Goal: Communication & Community: Answer question/provide support

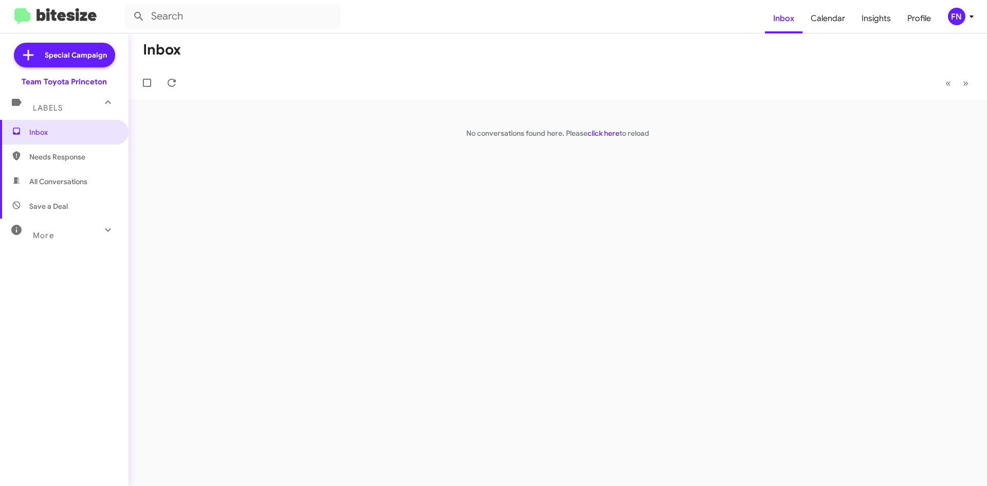
click at [69, 177] on span "All Conversations" at bounding box center [58, 181] width 58 height 10
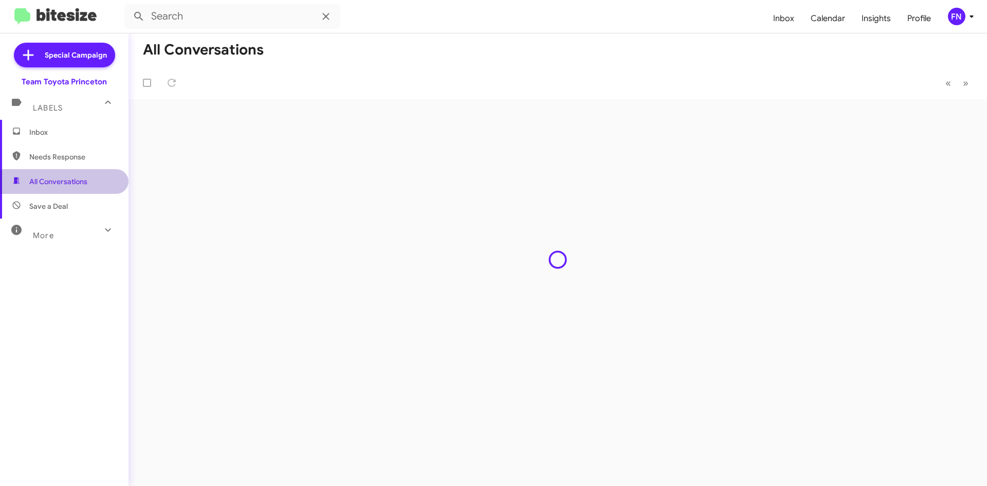
type input "in:all-conversations"
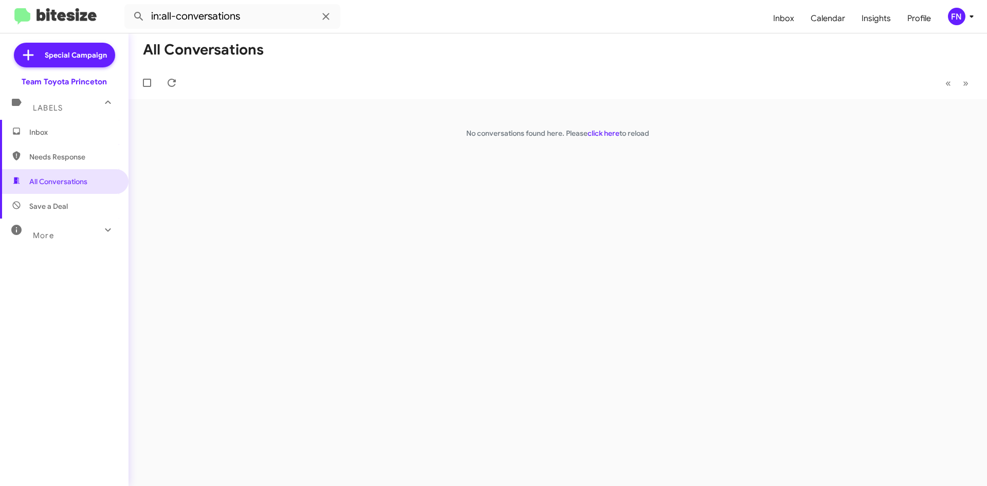
click at [958, 22] on div "FN" at bounding box center [956, 16] width 17 height 17
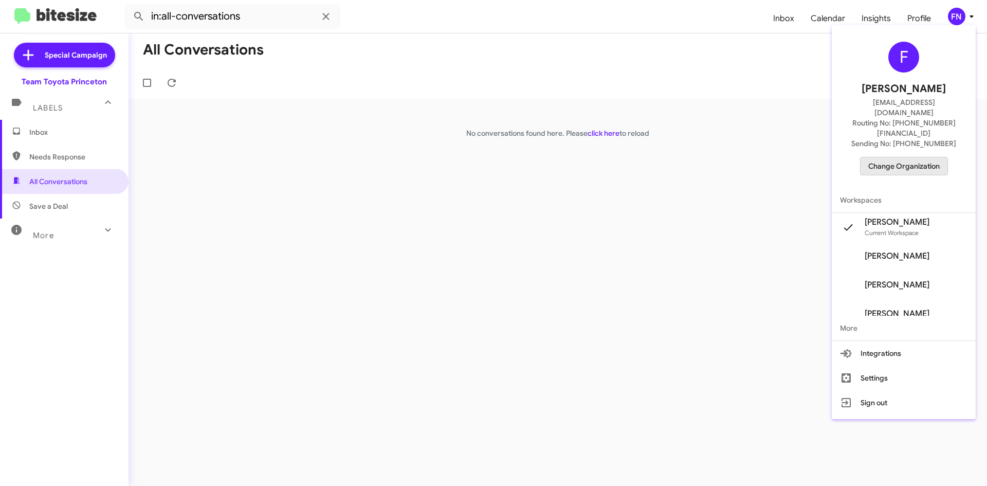
click at [912, 157] on span "Change Organization" at bounding box center [903, 165] width 71 height 17
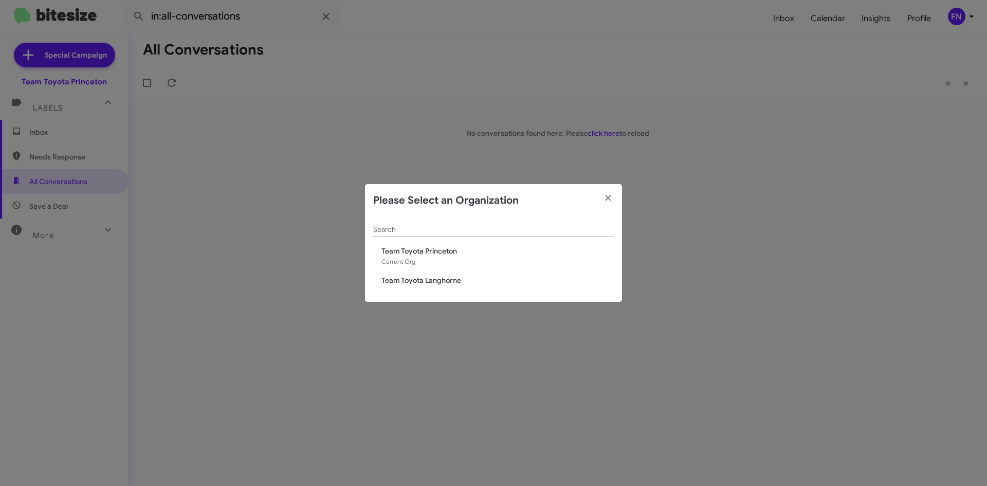
click at [437, 277] on span "Team Toyota Langhorne" at bounding box center [497, 280] width 232 height 10
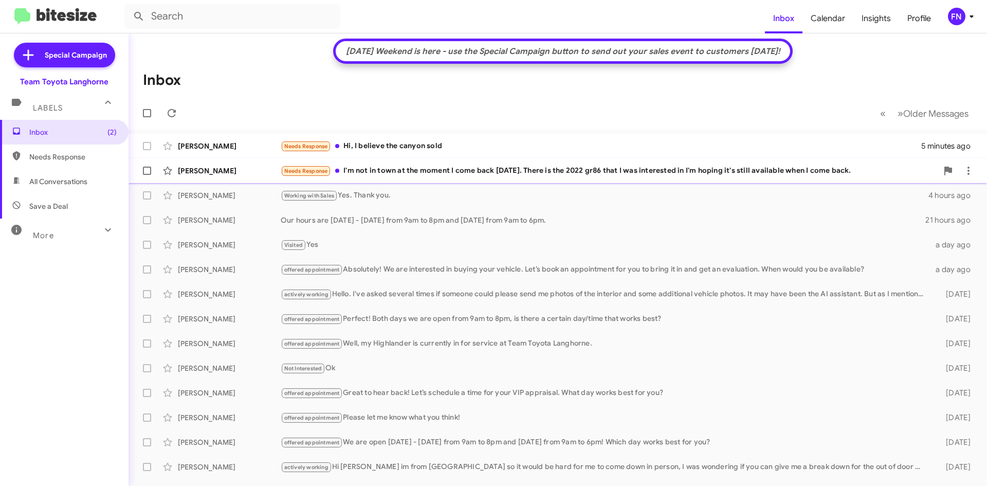
click at [456, 175] on div "Needs Response I'm not in town at the moment I come back [DATE]. There is the 2…" at bounding box center [609, 171] width 657 height 12
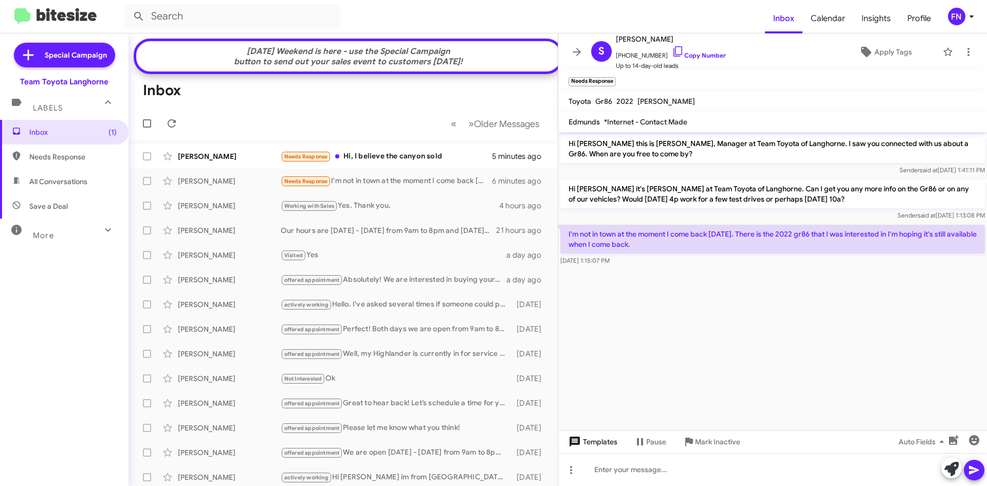
click at [591, 449] on span "Templates" at bounding box center [591, 441] width 51 height 18
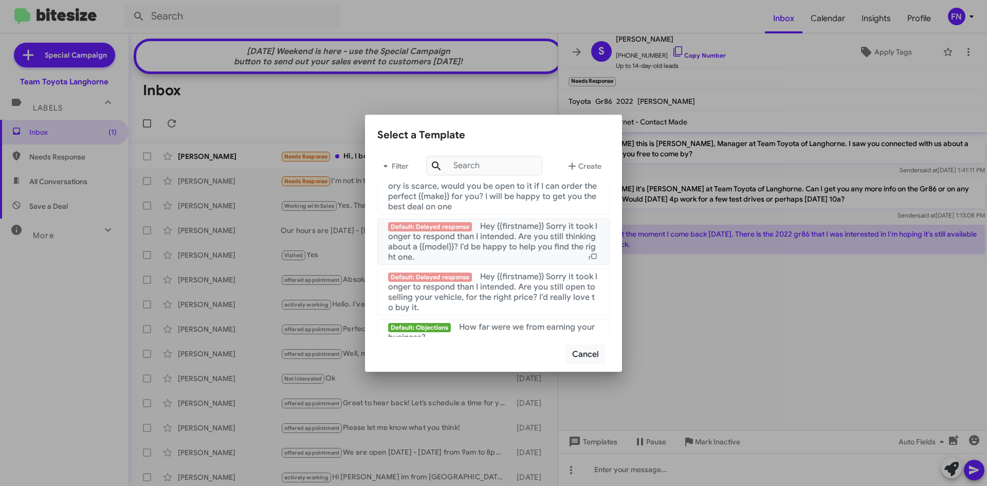
scroll to position [690, 0]
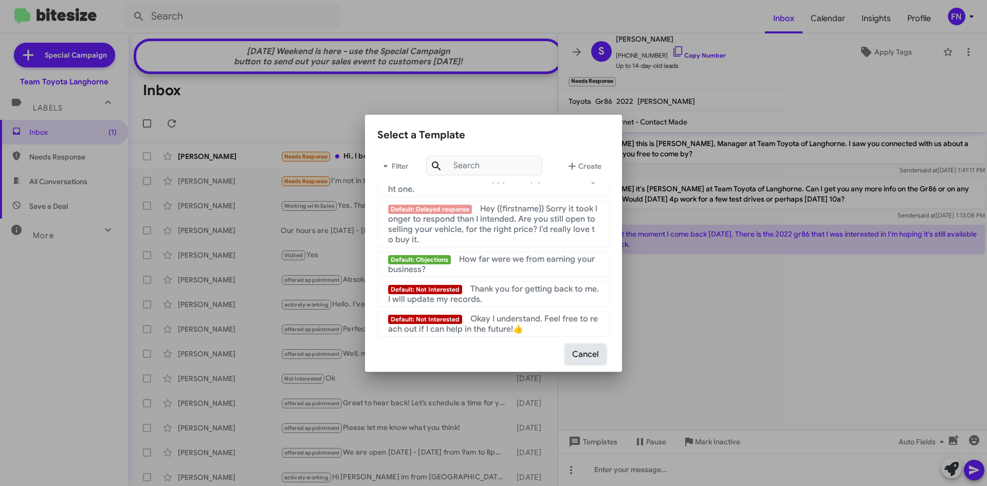
click at [594, 355] on button "Cancel" at bounding box center [585, 354] width 40 height 20
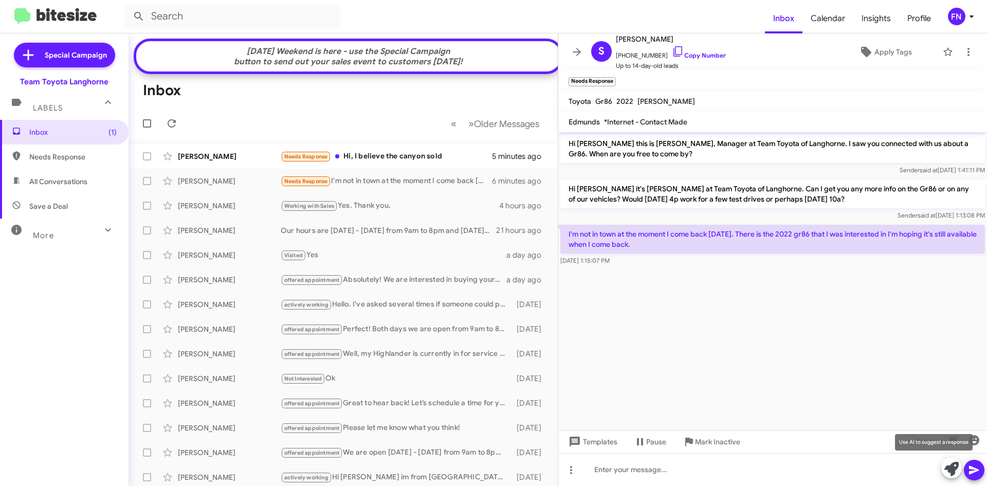
click at [945, 465] on icon at bounding box center [951, 468] width 14 height 14
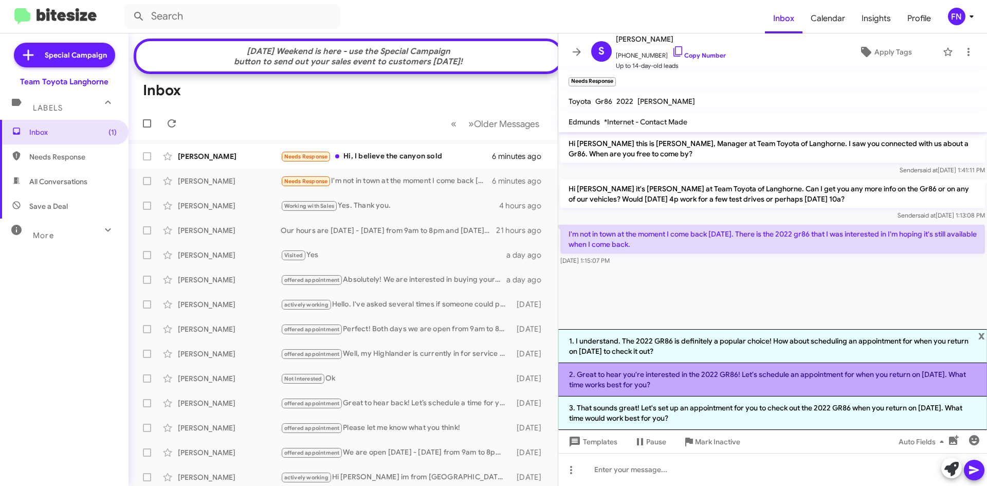
click at [630, 380] on li "2. Great to hear you're interested in the 2022 GR86! Let's schedule an appointm…" at bounding box center [772, 379] width 429 height 33
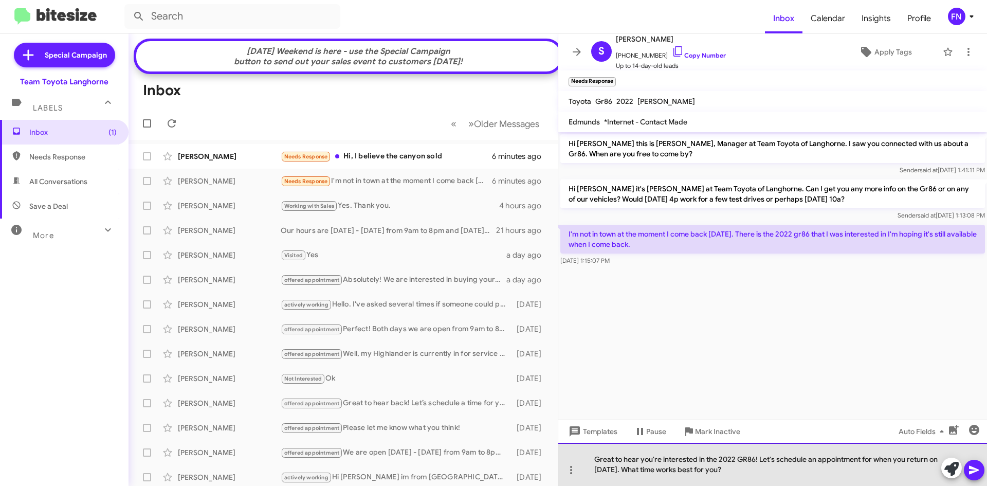
drag, startPoint x: 755, startPoint y: 467, endPoint x: 757, endPoint y: 454, distance: 13.0
click at [757, 454] on div "Great to hear you're interested in the 2022 GR86! Let's schedule an appointment…" at bounding box center [772, 463] width 429 height 43
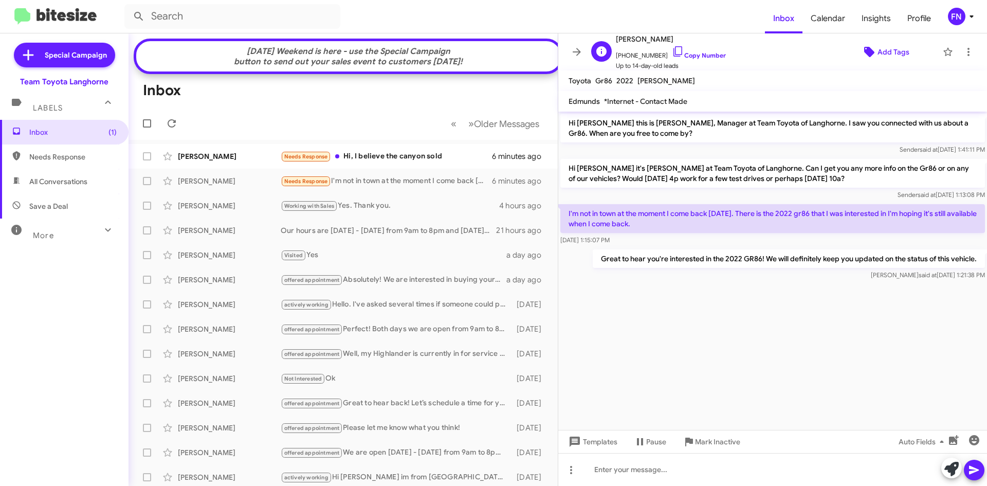
click at [864, 49] on icon at bounding box center [869, 52] width 10 height 10
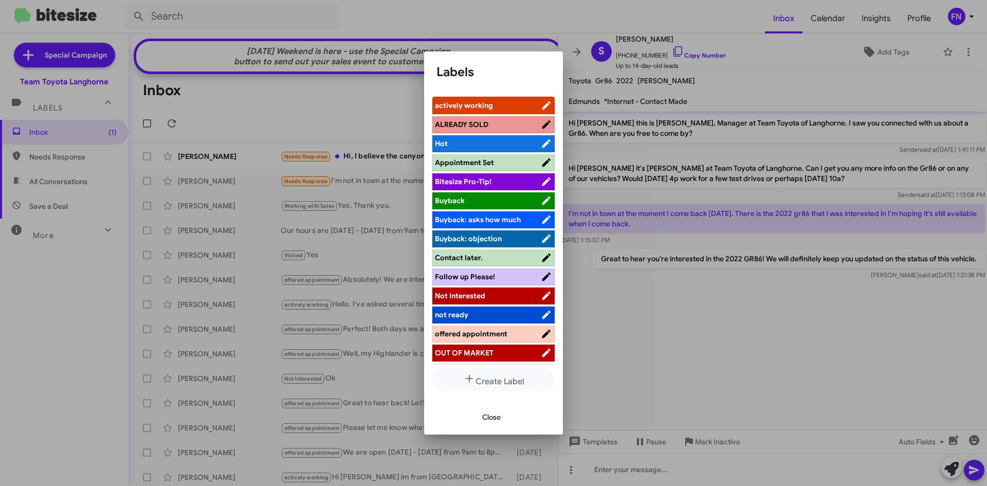
click at [488, 99] on li "actively working" at bounding box center [493, 105] width 122 height 17
click at [495, 108] on span "actively working" at bounding box center [488, 105] width 106 height 10
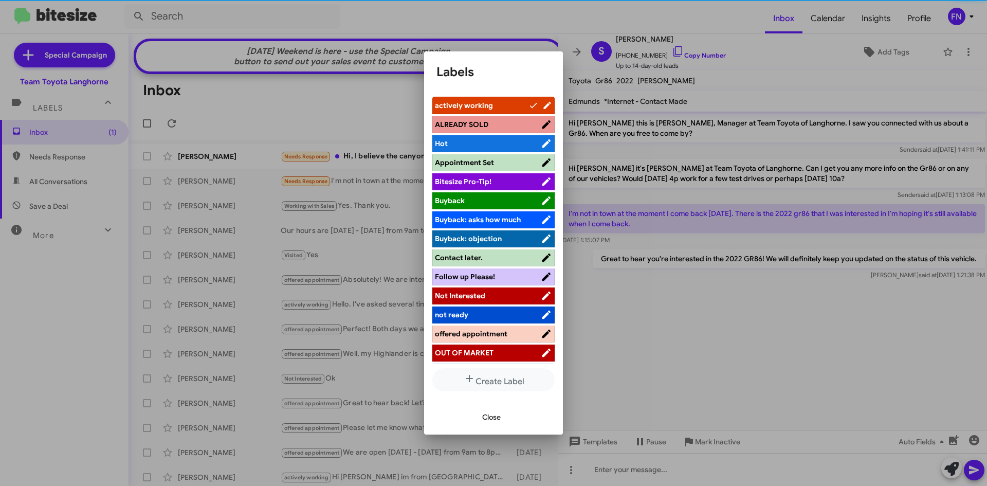
click at [481, 418] on button "Close" at bounding box center [491, 416] width 35 height 18
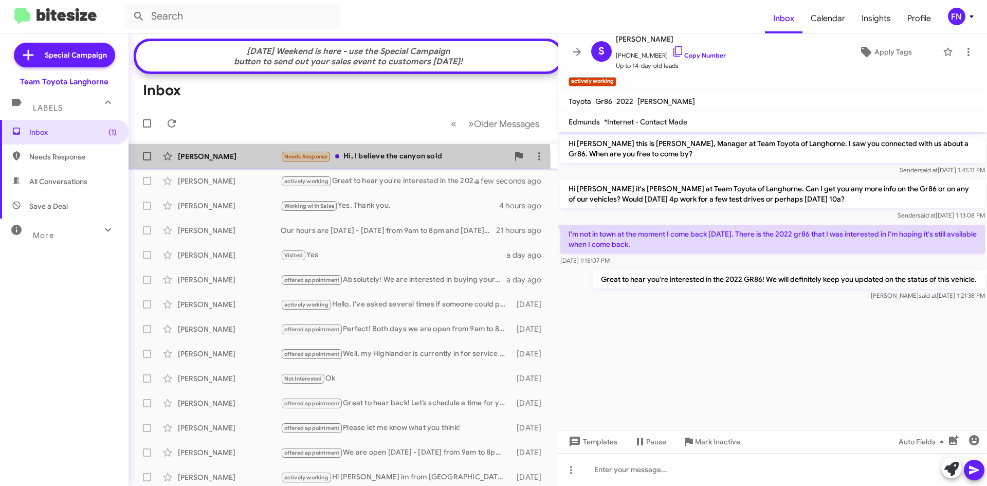
click at [236, 166] on div "William Durham Needs Response Hi, I believe the canyon sold 6 minutes ago" at bounding box center [343, 156] width 413 height 21
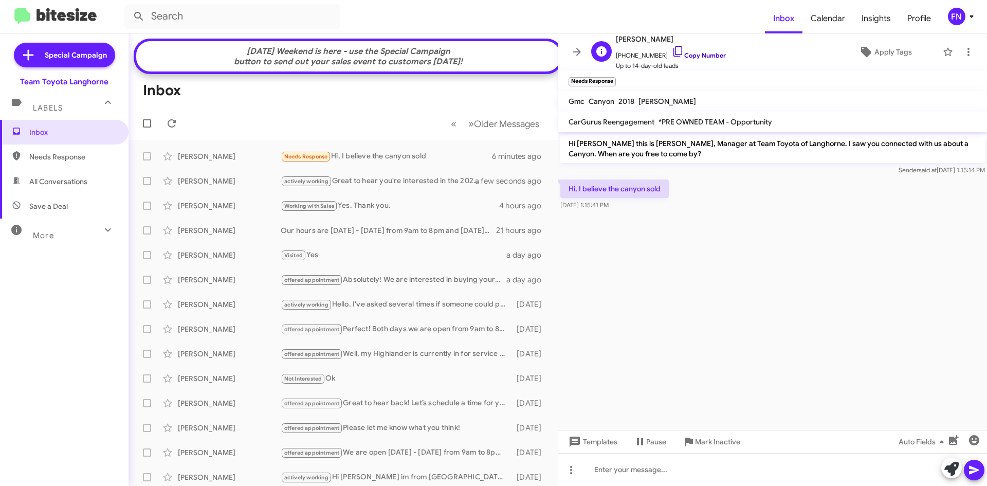
click at [689, 58] on link "Copy Number" at bounding box center [699, 55] width 54 height 8
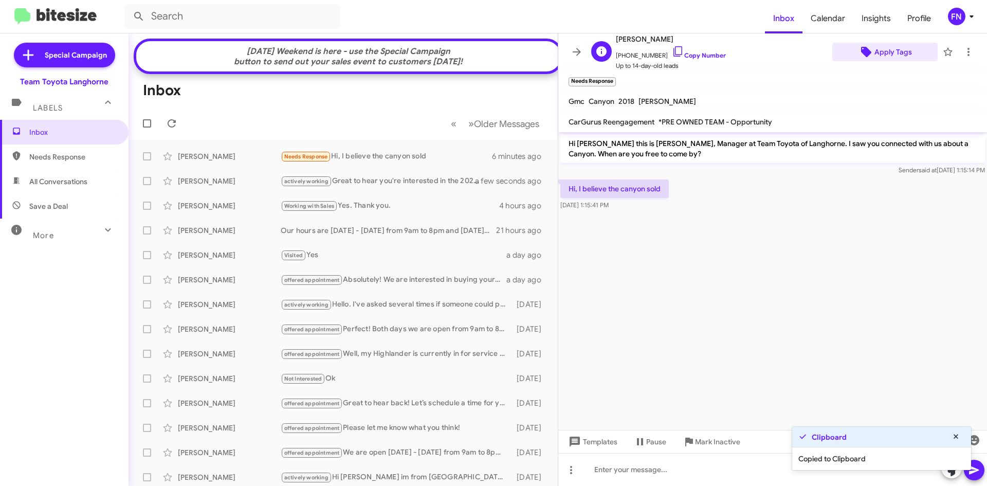
click at [903, 54] on span "Apply Tags" at bounding box center [893, 52] width 38 height 18
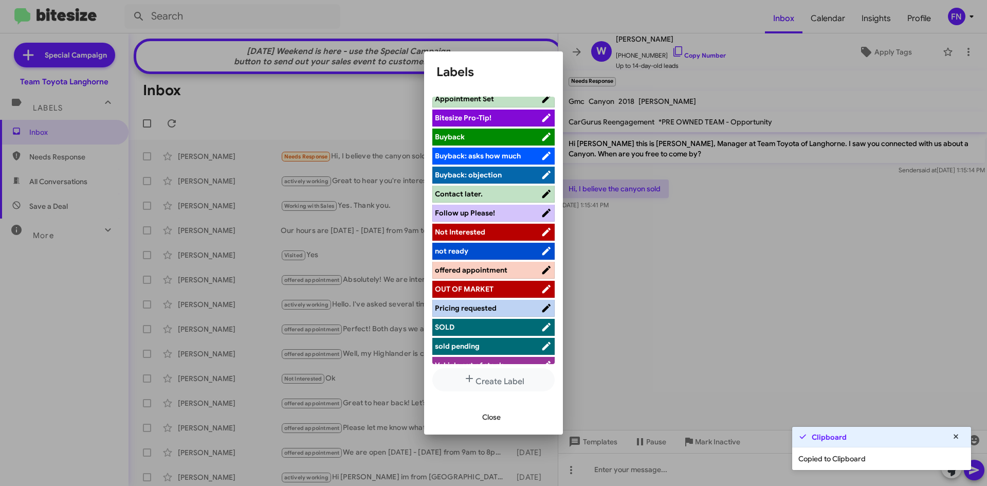
scroll to position [114, 0]
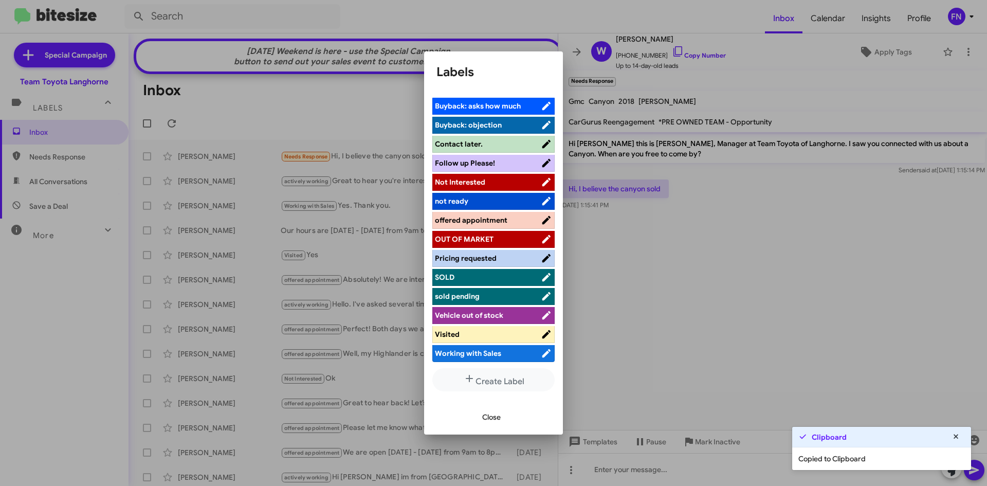
click at [472, 338] on span "Visited" at bounding box center [488, 334] width 106 height 10
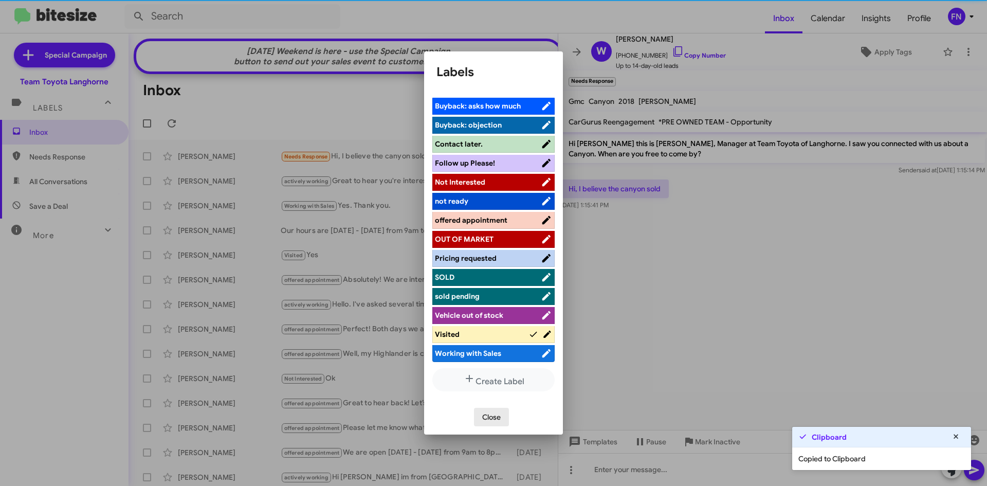
click at [496, 423] on span "Close" at bounding box center [491, 416] width 18 height 18
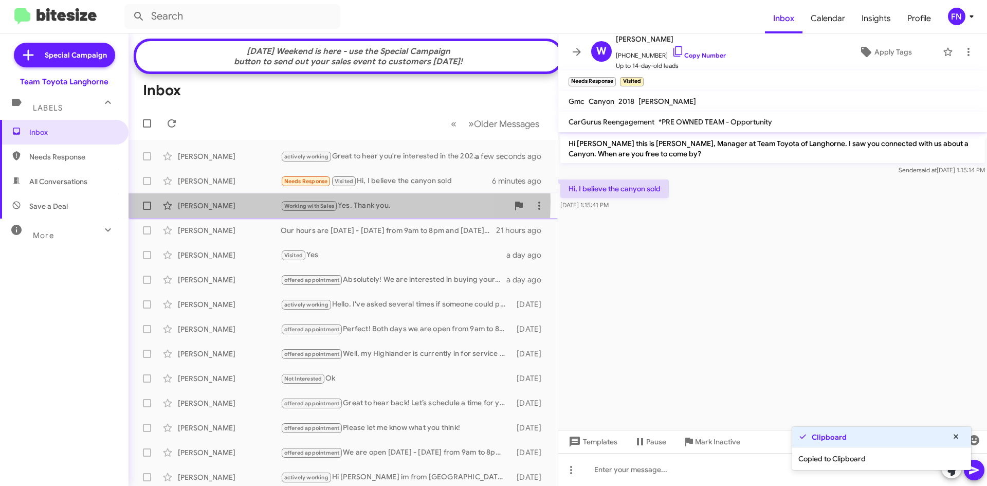
click at [195, 209] on div "Helena Funk" at bounding box center [229, 205] width 103 height 10
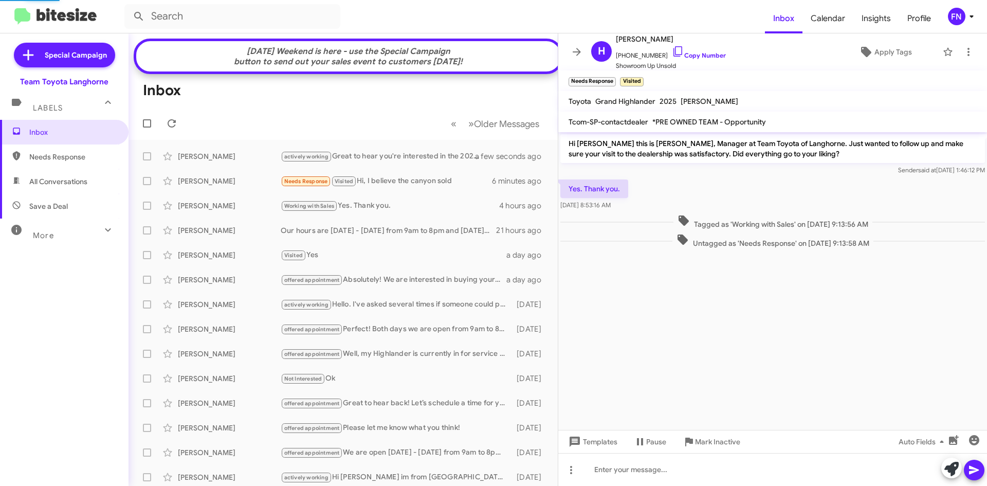
click at [98, 193] on span "All Conversations" at bounding box center [64, 181] width 128 height 25
type input "in:all-conversations"
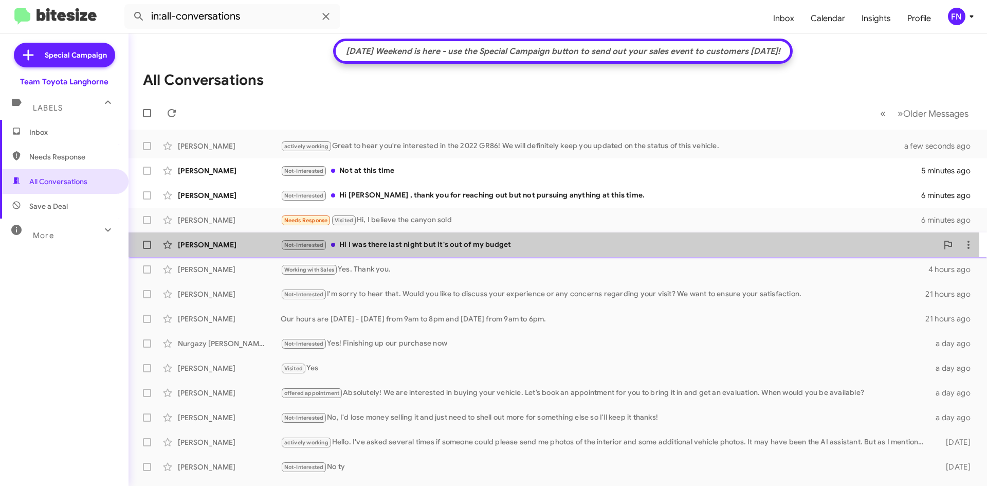
click at [216, 248] on div "Mallory Murphy" at bounding box center [229, 244] width 103 height 10
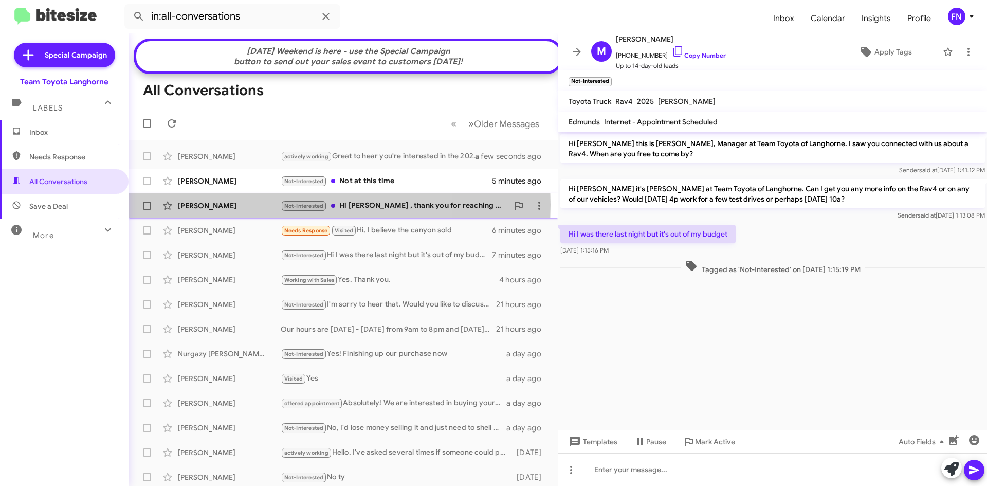
click at [240, 211] on div "Thomas Grant" at bounding box center [229, 205] width 103 height 10
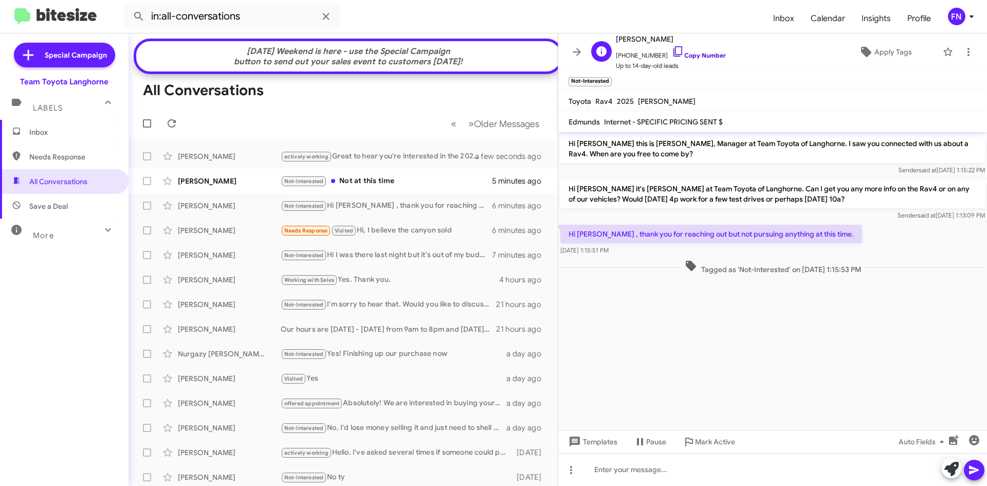
click at [672, 54] on link "Copy Number" at bounding box center [699, 55] width 54 height 8
click at [232, 186] on div "Sherry Bishop" at bounding box center [229, 181] width 103 height 10
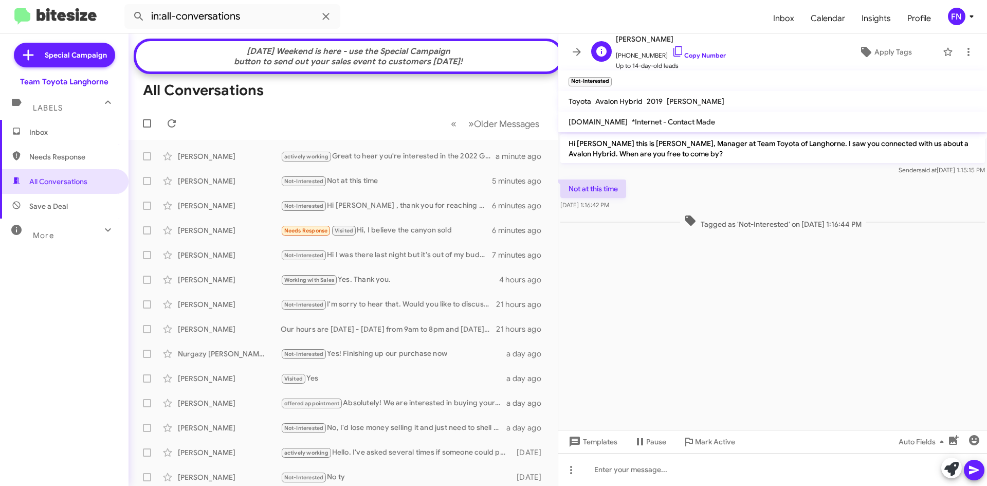
click at [705, 59] on span "+16106743035 Copy Number" at bounding box center [671, 52] width 110 height 15
click at [705, 51] on link "Copy Number" at bounding box center [699, 55] width 54 height 8
drag, startPoint x: 631, startPoint y: 207, endPoint x: 568, endPoint y: 192, distance: 65.1
click at [568, 192] on div "Not at this time Oct 9, 2025, 1:16:42 PM" at bounding box center [772, 194] width 429 height 35
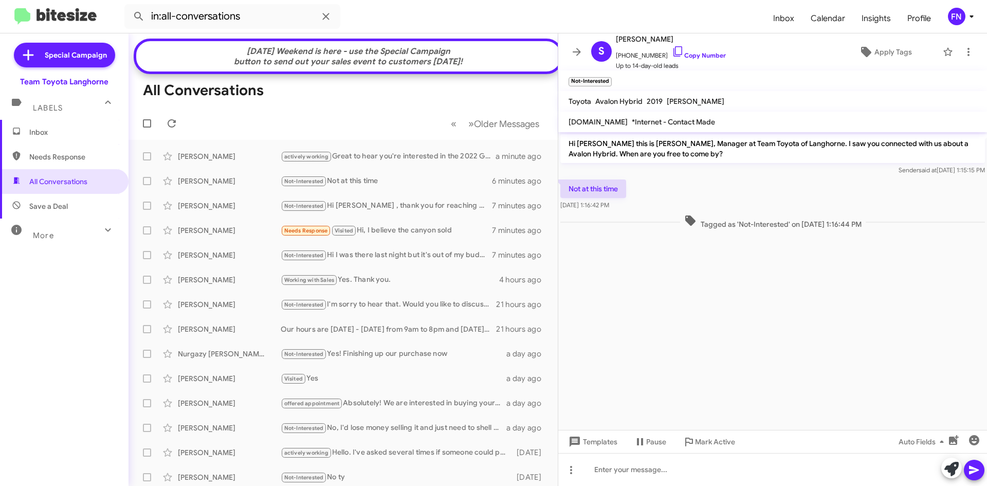
copy div "Not at this time Oct 9, 2025, 1:16:42 PM"
click at [236, 234] on div "William Durham" at bounding box center [229, 230] width 103 height 10
click at [614, 77] on span "×" at bounding box center [614, 76] width 8 height 12
